Goal: Ask a question

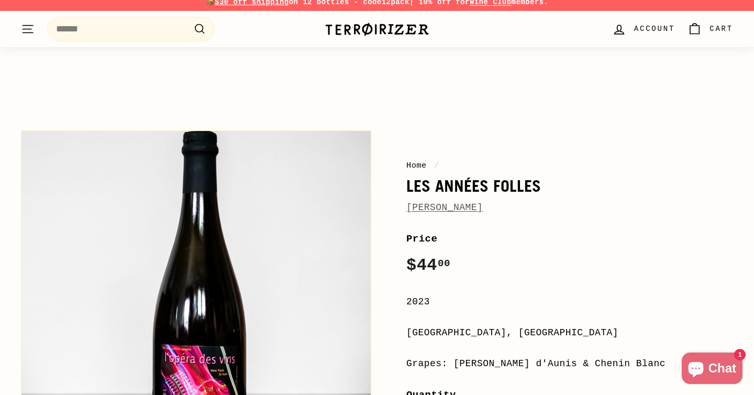
scroll to position [6, 0]
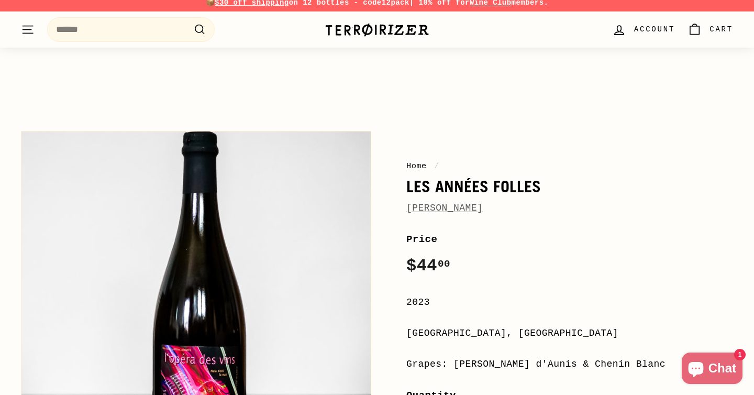
click at [437, 209] on link "[PERSON_NAME]" at bounding box center [444, 208] width 76 height 10
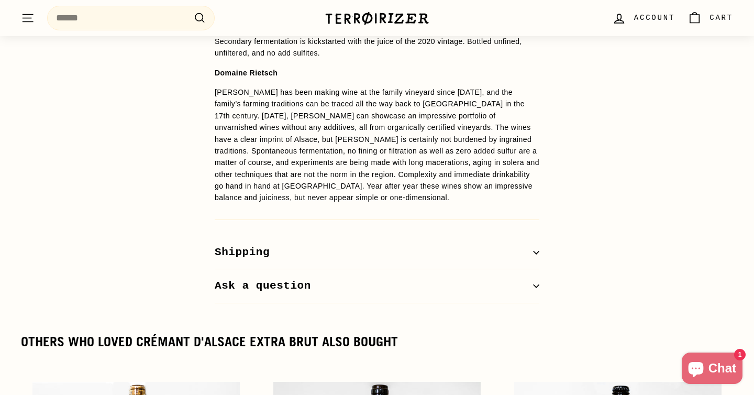
scroll to position [917, 0]
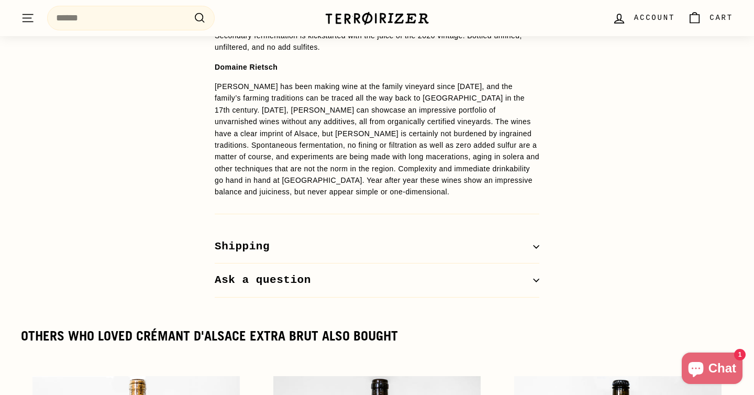
click at [534, 285] on button "Ask a question" at bounding box center [377, 280] width 325 height 34
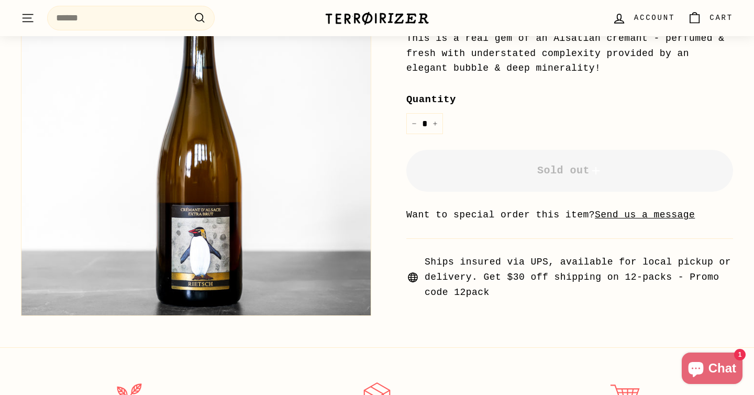
scroll to position [0, 0]
